Goal: Task Accomplishment & Management: Use online tool/utility

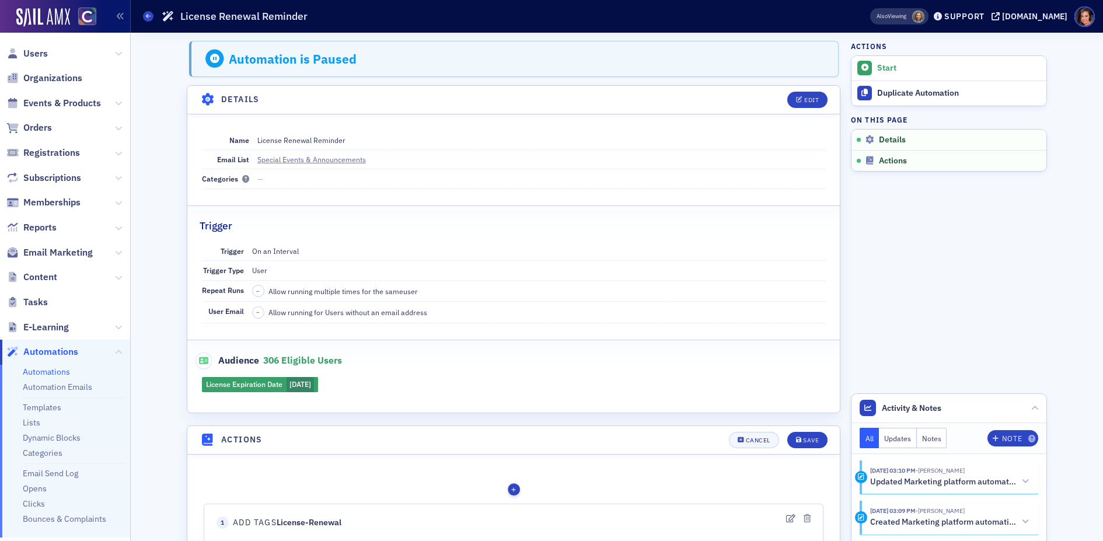
scroll to position [205, 0]
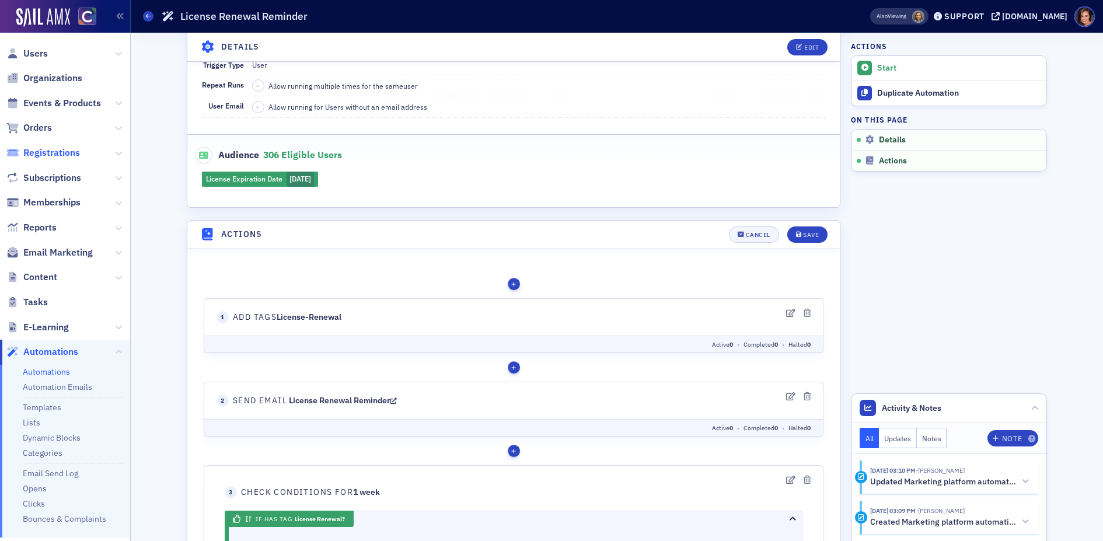
click at [48, 156] on span "Registrations" at bounding box center [51, 152] width 57 height 13
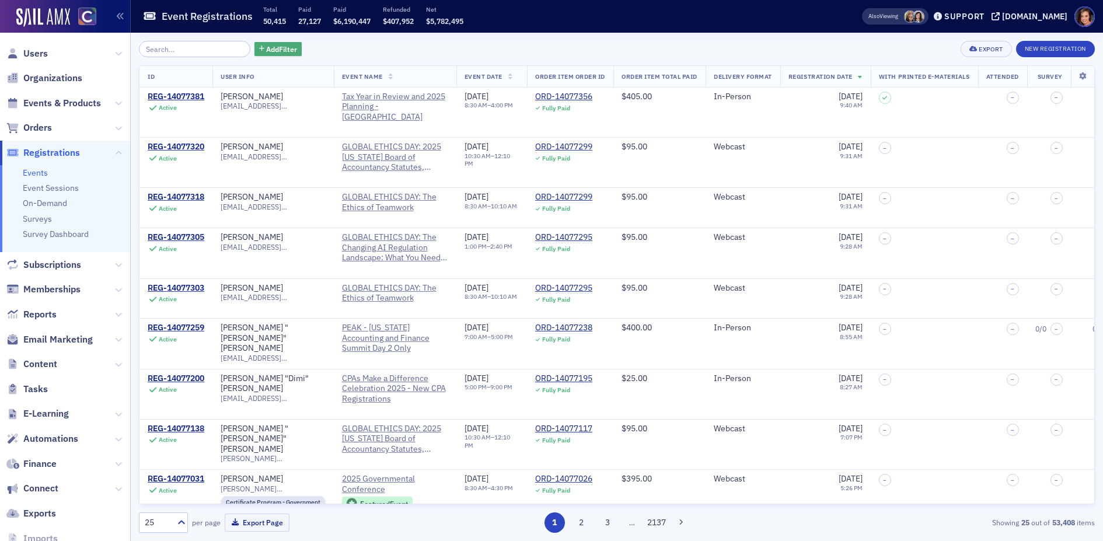
click at [266, 48] on span "Add Filter" at bounding box center [281, 49] width 31 height 11
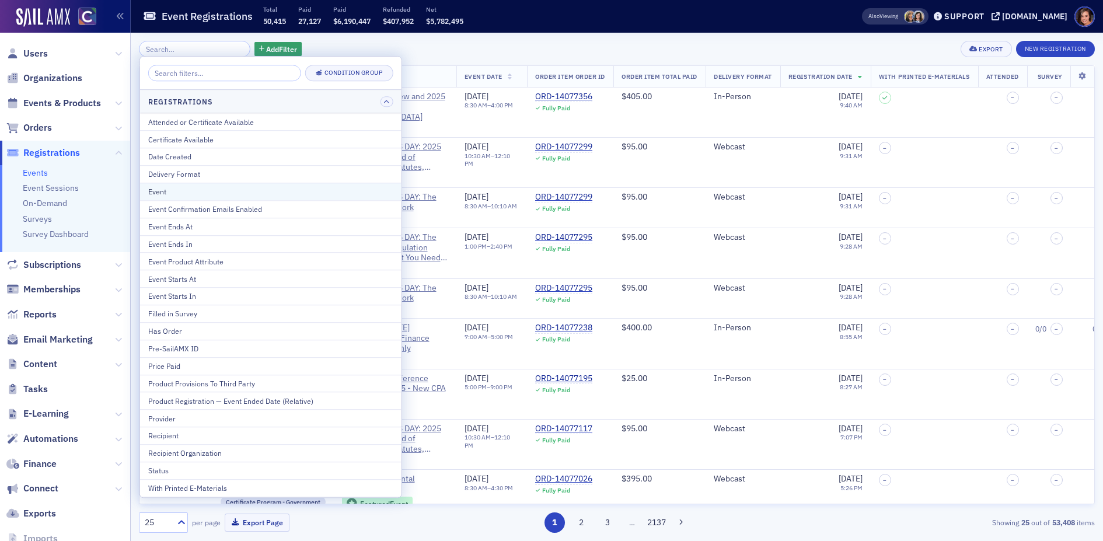
click at [267, 183] on button "Event" at bounding box center [270, 192] width 261 height 18
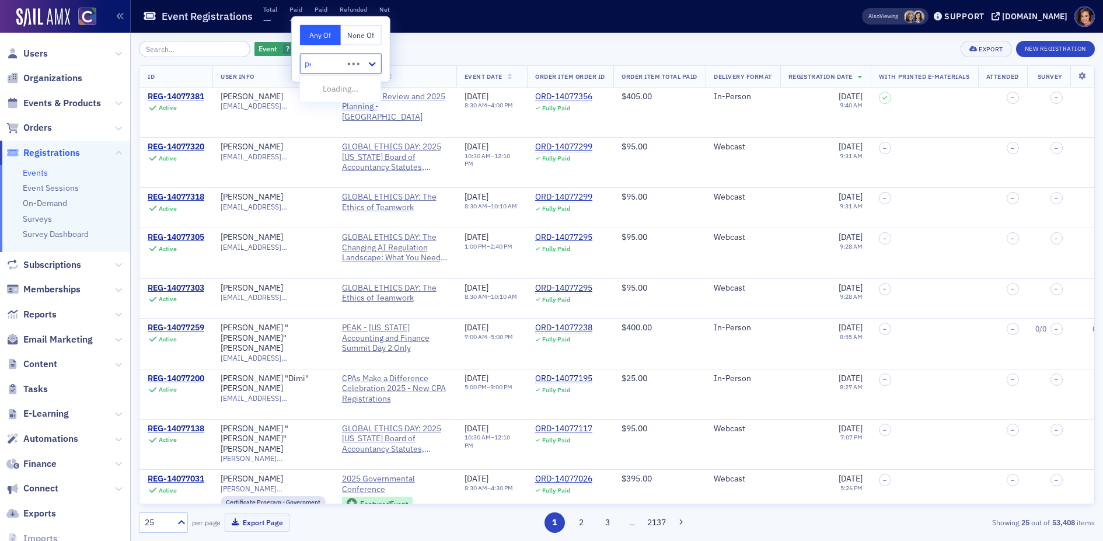
type input "peak"
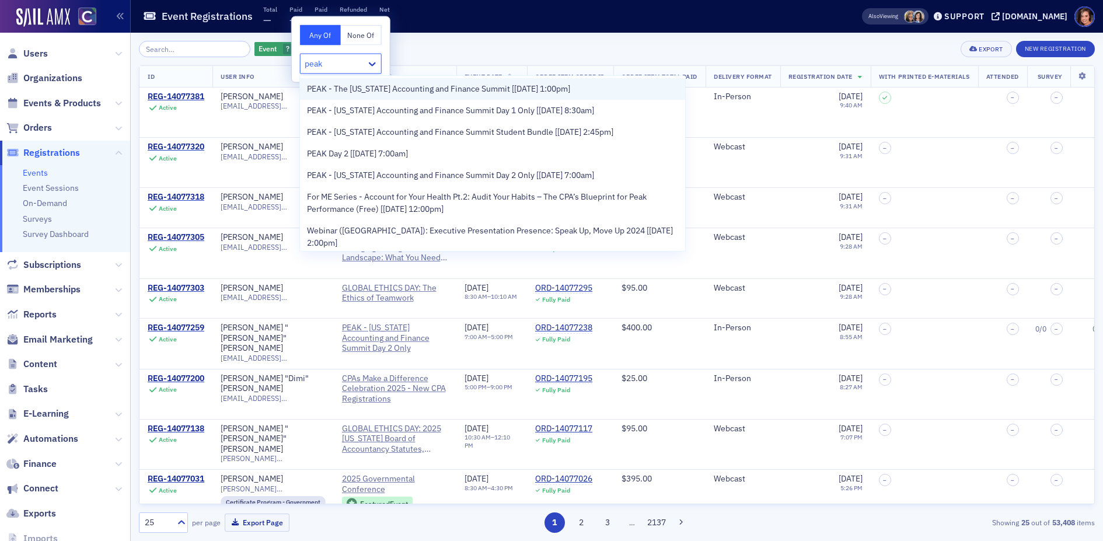
click at [385, 89] on span "PEAK - The [US_STATE] Accounting and Finance Summit [[DATE] 1:00pm]" at bounding box center [438, 89] width 263 height 12
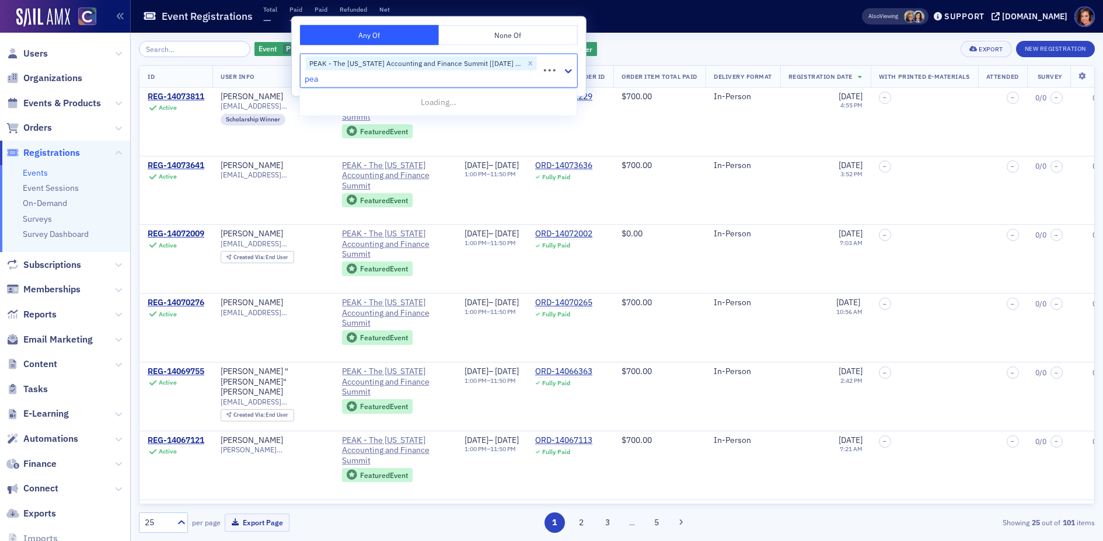
type input "peak"
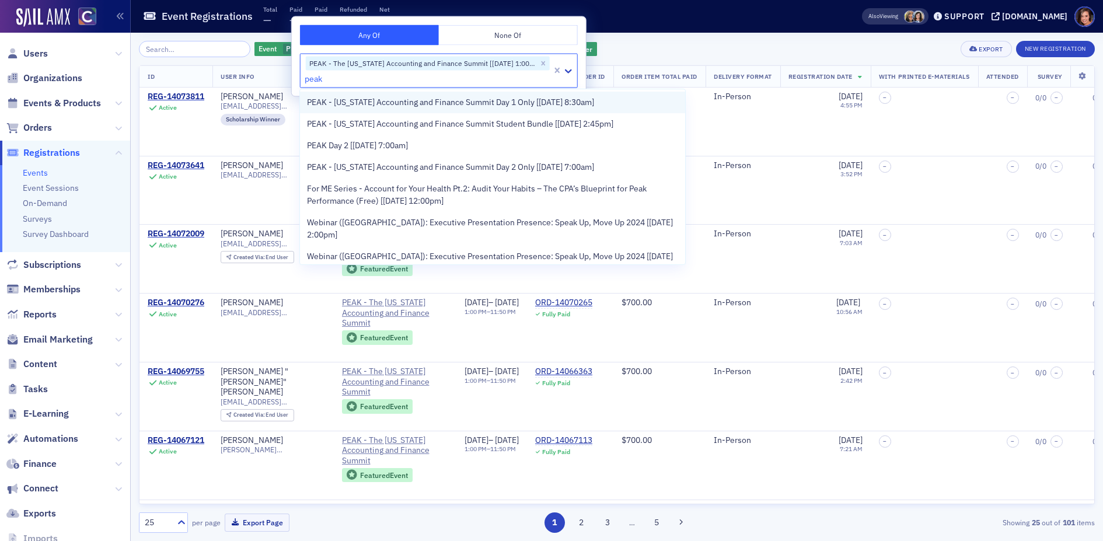
click at [413, 103] on span "PEAK - [US_STATE] Accounting and Finance Summit Day 1 Only [[DATE] 8:30am]" at bounding box center [450, 102] width 287 height 12
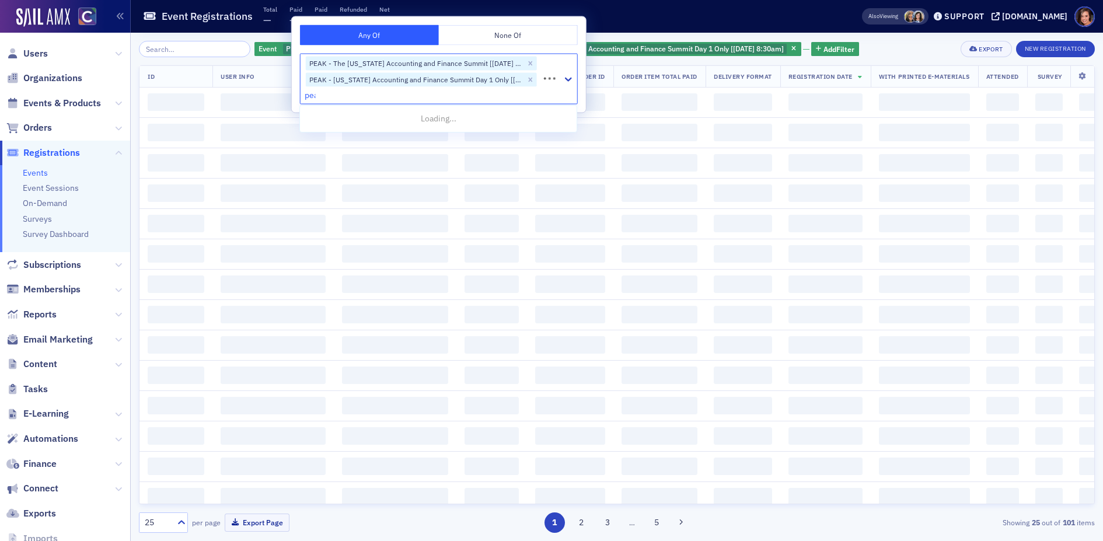
type input "peak"
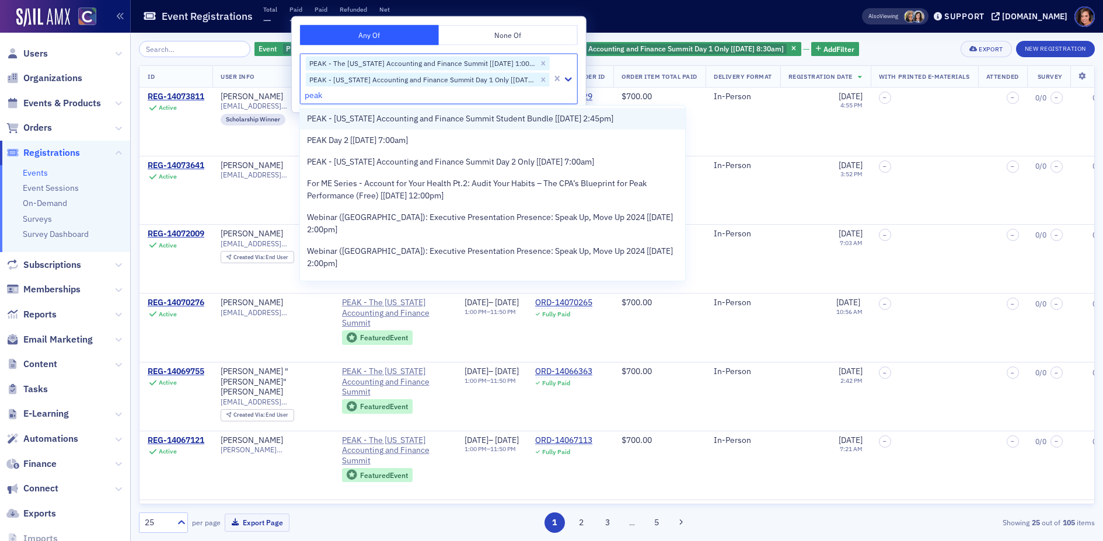
click at [428, 117] on span "PEAK - [US_STATE] Accounting and Finance Summit Student Bundle [[DATE] 2:45pm]" at bounding box center [460, 119] width 306 height 12
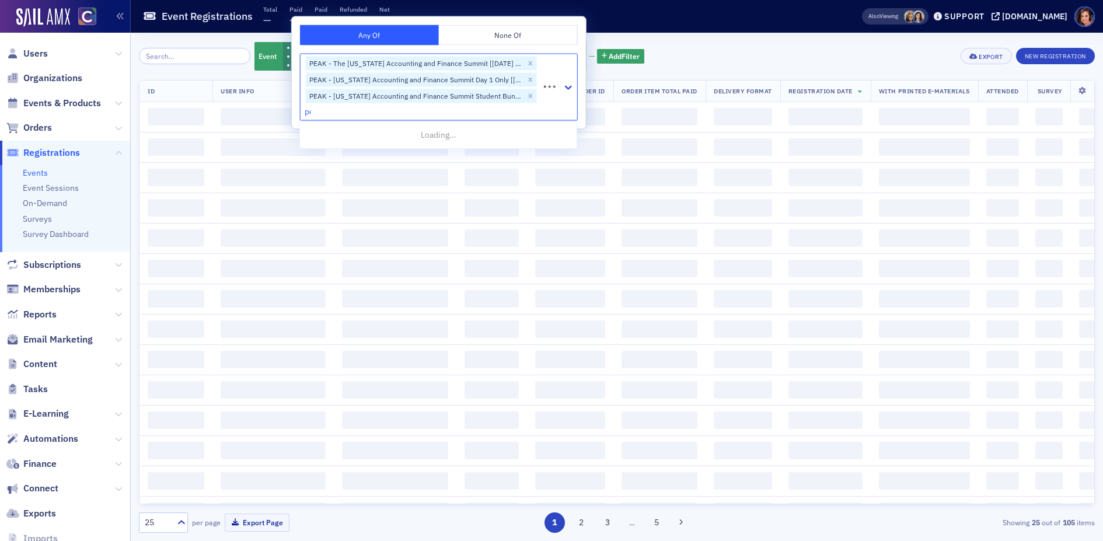
type input "peak"
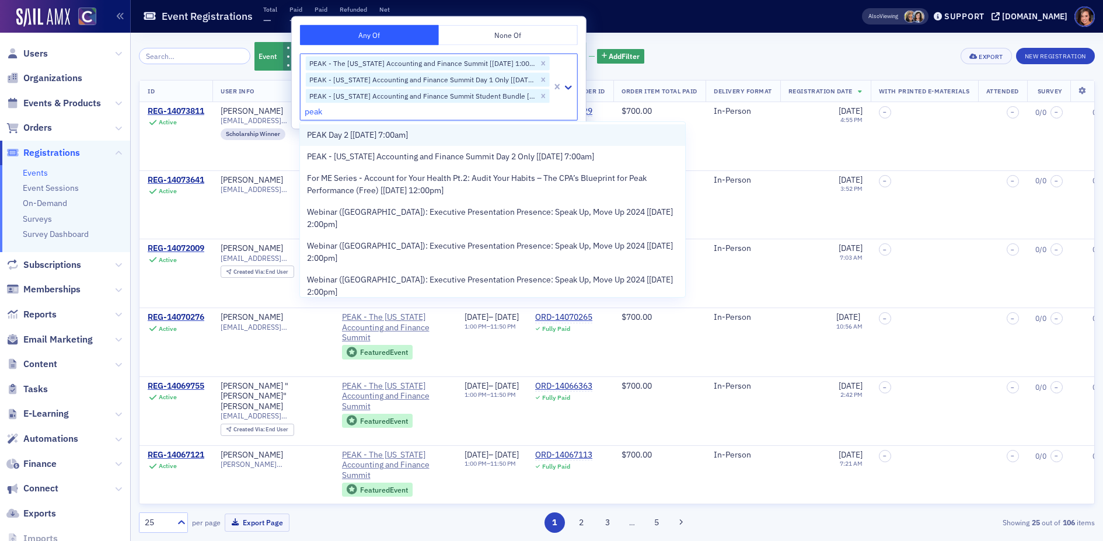
click at [408, 134] on span "PEAK Day 2 [[DATE] 7:00am]" at bounding box center [357, 135] width 101 height 12
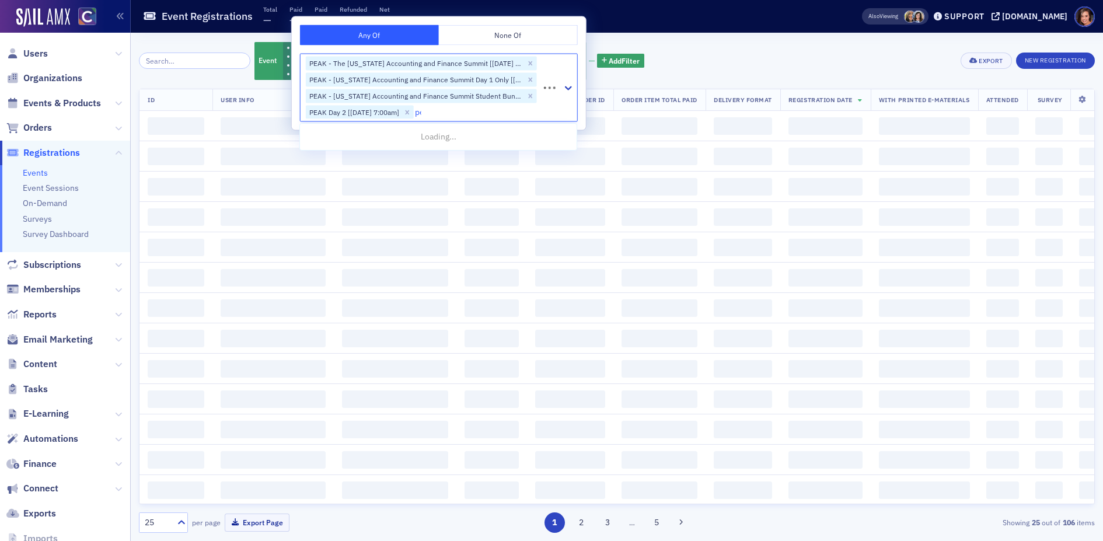
type input "peak"
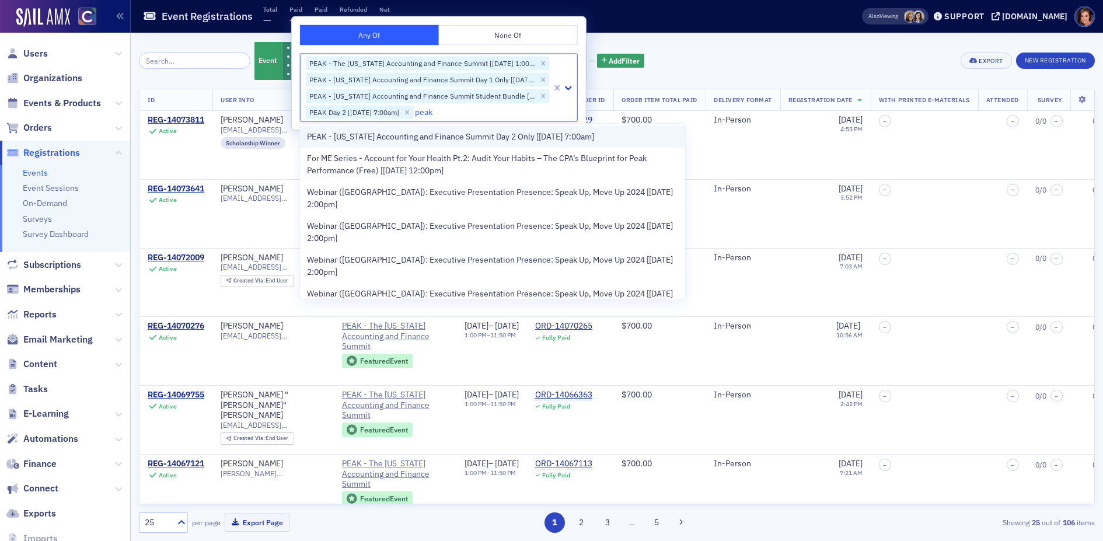
click at [426, 134] on span "PEAK - [US_STATE] Accounting and Finance Summit Day 2 Only [[DATE] 7:00am]" at bounding box center [450, 137] width 287 height 12
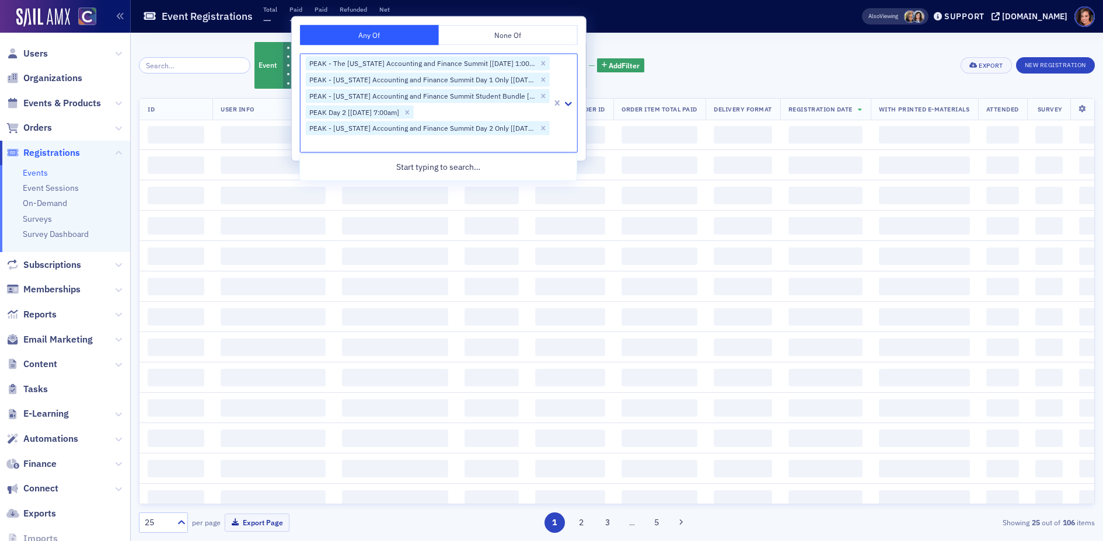
click at [743, 38] on div "Event PEAK - The [US_STATE] Accounting and Finance Summit [[DATE] 1:00pm] PEAK …" at bounding box center [617, 287] width 956 height 508
